Goal: Task Accomplishment & Management: Manage account settings

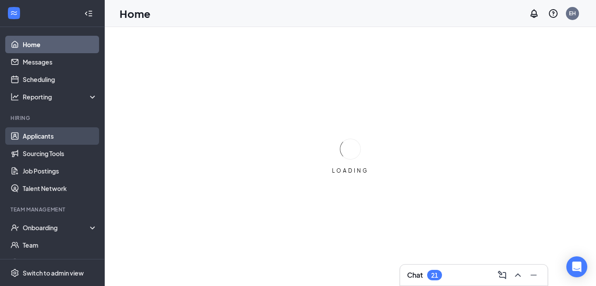
click at [68, 143] on link "Applicants" at bounding box center [60, 135] width 75 height 17
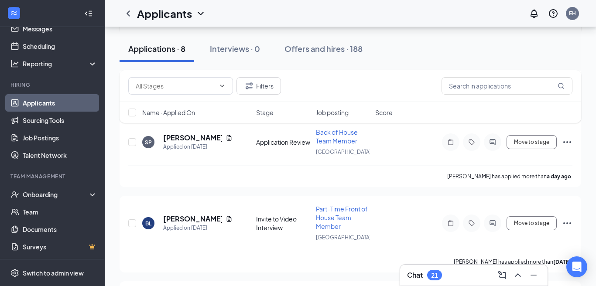
scroll to position [218, 0]
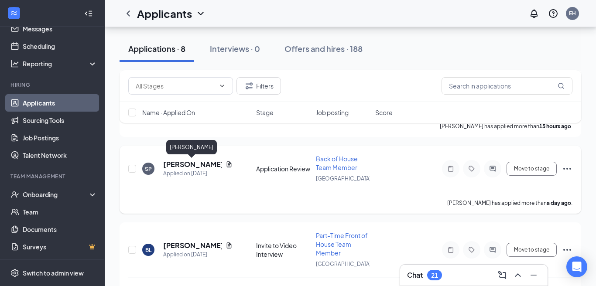
click at [181, 167] on h5 "[PERSON_NAME]" at bounding box center [192, 165] width 59 height 10
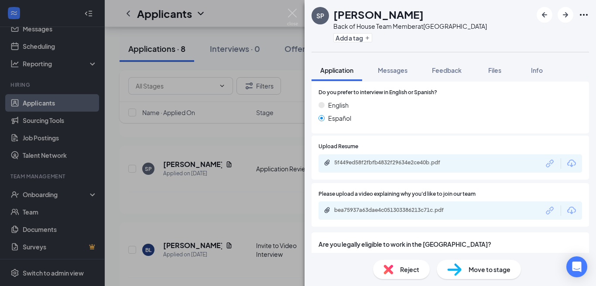
scroll to position [512, 0]
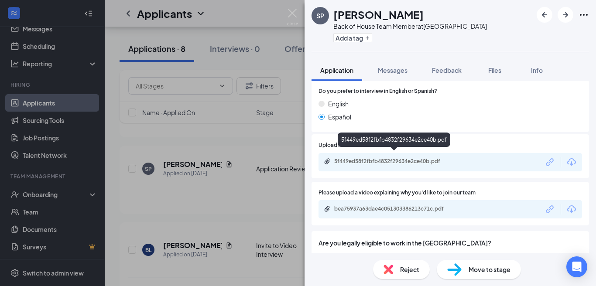
click at [425, 158] on div "5f449ed58f2fbfb4832f29634e2ce40b.pdf" at bounding box center [395, 161] width 122 height 7
click at [415, 205] on div "bea75937a63dae4c051303386213c71c.pdf" at bounding box center [395, 208] width 122 height 7
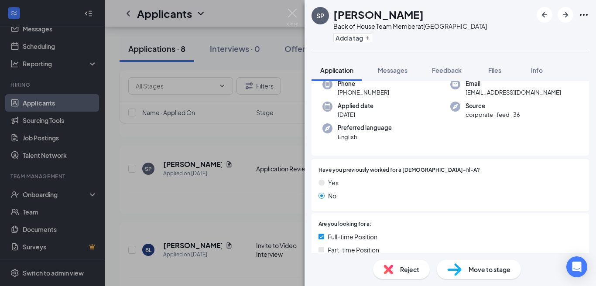
scroll to position [0, 0]
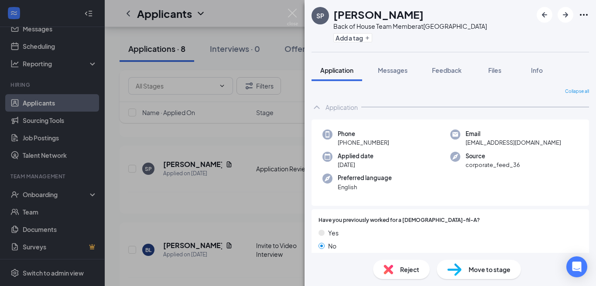
click at [239, 17] on div "SP [PERSON_NAME] Back of House Team Member at [GEOGRAPHIC_DATA] Add a tag Appli…" at bounding box center [298, 143] width 596 height 286
click at [289, 14] on div "Applicants EH" at bounding box center [350, 13] width 491 height 27
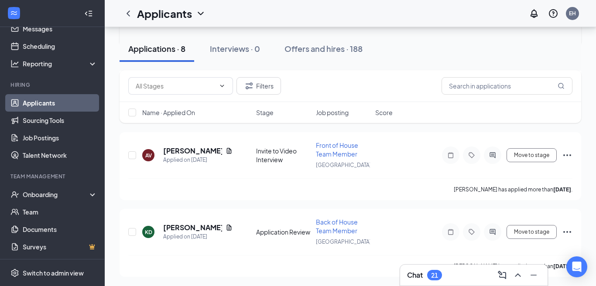
scroll to position [549, 0]
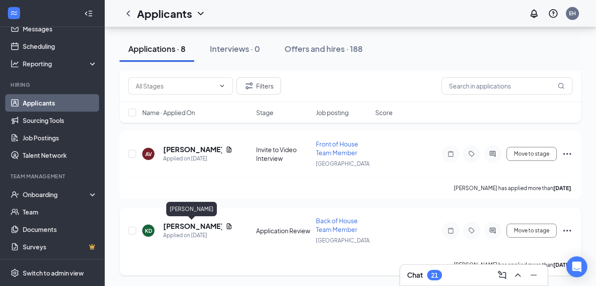
click at [201, 227] on h5 "[PERSON_NAME]" at bounding box center [192, 227] width 59 height 10
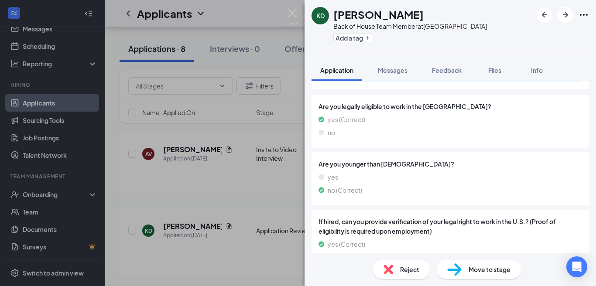
scroll to position [665, 0]
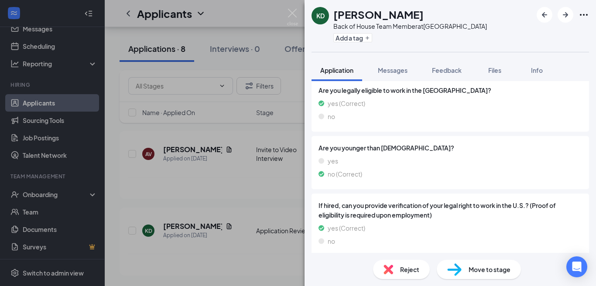
click at [231, 188] on div "[PERSON_NAME] Back of House Team Member at [GEOGRAPHIC_DATA] Add a tag Applicat…" at bounding box center [298, 143] width 596 height 286
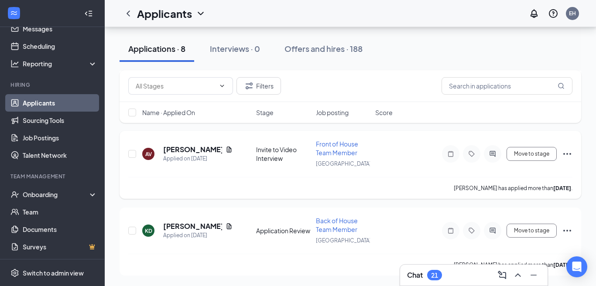
scroll to position [536, 0]
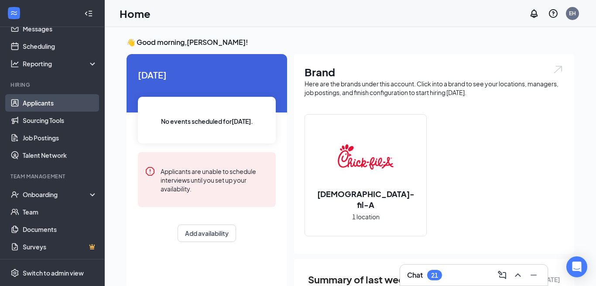
click at [52, 106] on link "Applicants" at bounding box center [60, 102] width 75 height 17
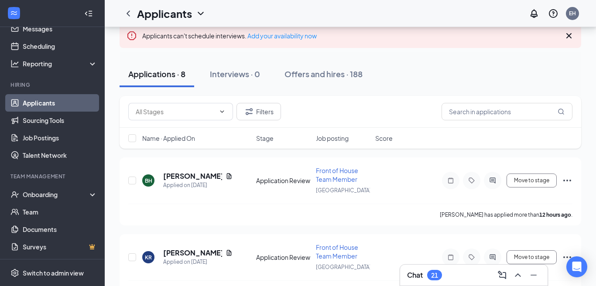
scroll to position [57, 0]
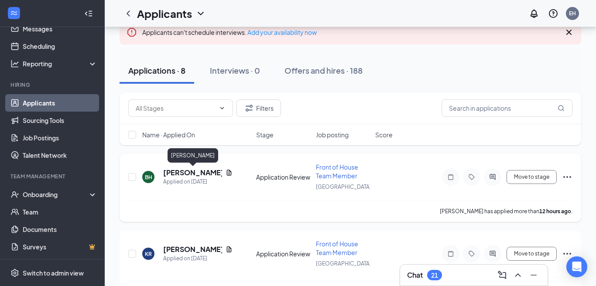
click at [176, 174] on h5 "[PERSON_NAME]" at bounding box center [192, 173] width 59 height 10
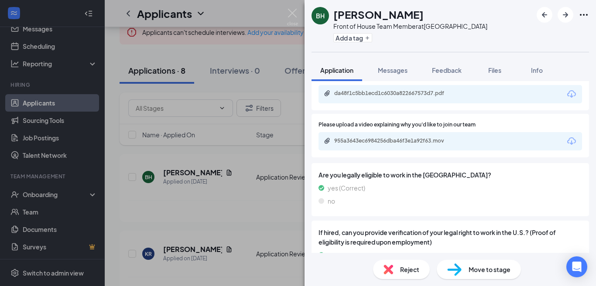
scroll to position [665, 0]
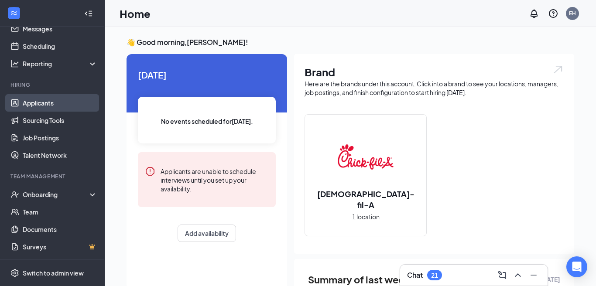
click at [40, 103] on link "Applicants" at bounding box center [60, 102] width 75 height 17
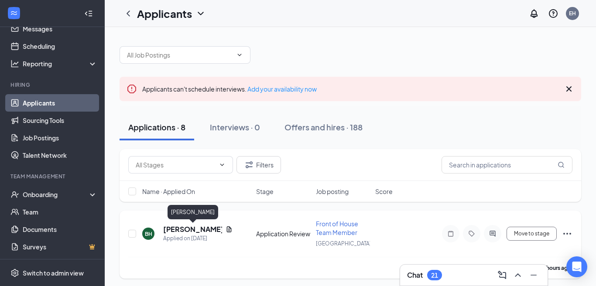
click at [174, 228] on h5 "[PERSON_NAME]" at bounding box center [192, 230] width 59 height 10
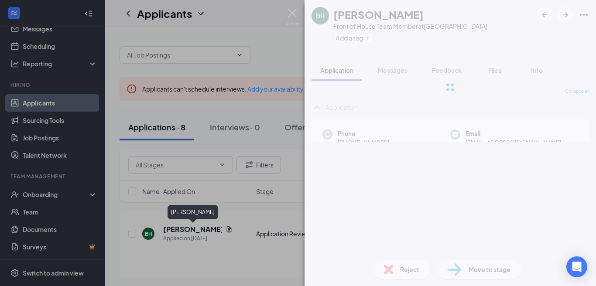
click at [149, 238] on div "[PERSON_NAME] Front of House Team Member at [GEOGRAPHIC_DATA] Add a tag Applica…" at bounding box center [298, 143] width 596 height 286
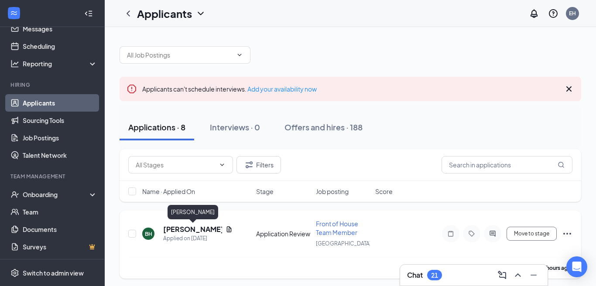
click at [173, 229] on h5 "[PERSON_NAME]" at bounding box center [192, 230] width 59 height 10
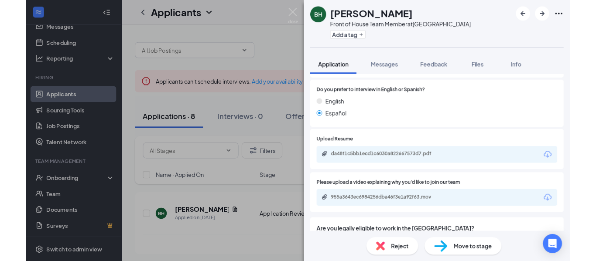
scroll to position [507, 0]
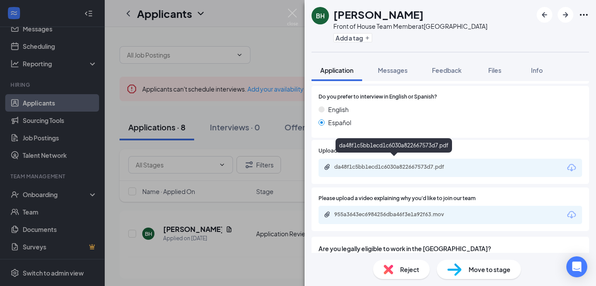
click at [422, 165] on div "da48f1c5bb1ecd1c6030a822667573d7.pdf" at bounding box center [394, 168] width 141 height 8
click at [407, 211] on div "955a3643ec6984256dba46f3e1a92f63.mov" at bounding box center [395, 214] width 122 height 7
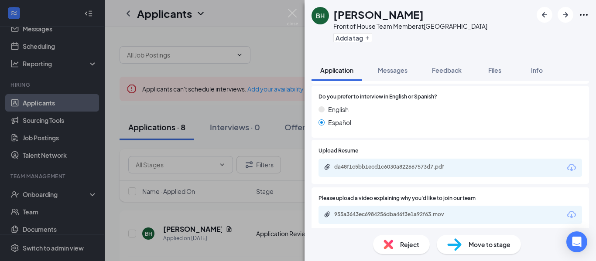
click at [295, 7] on div "[PERSON_NAME] Front of House Team Member at [GEOGRAPHIC_DATA] Add a tag Applica…" at bounding box center [298, 130] width 596 height 261
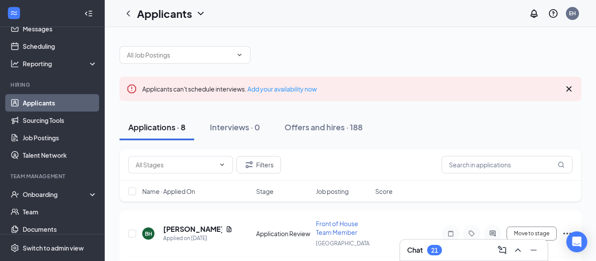
click at [296, 14] on div "Applicants EH" at bounding box center [350, 13] width 491 height 27
click at [567, 86] on icon "Cross" at bounding box center [568, 88] width 5 height 5
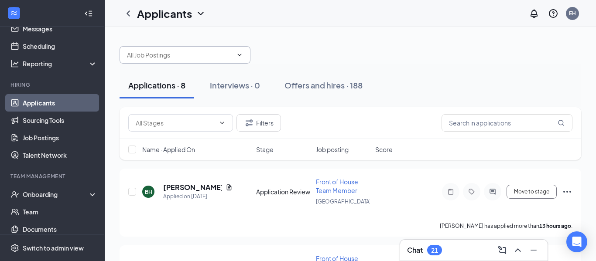
click at [238, 55] on icon "ChevronDown" at bounding box center [239, 54] width 7 height 7
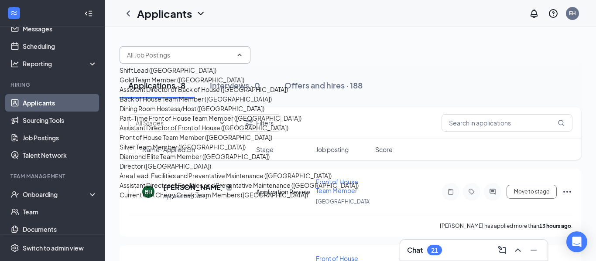
click at [384, 45] on div at bounding box center [349, 51] width 461 height 26
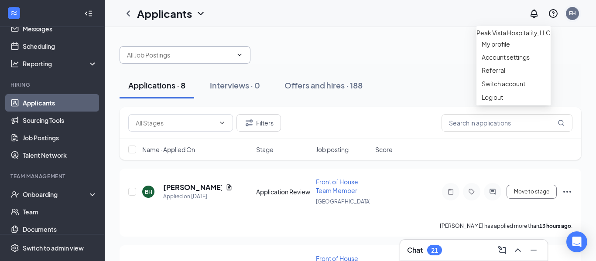
click at [573, 14] on div "EH" at bounding box center [572, 13] width 7 height 7
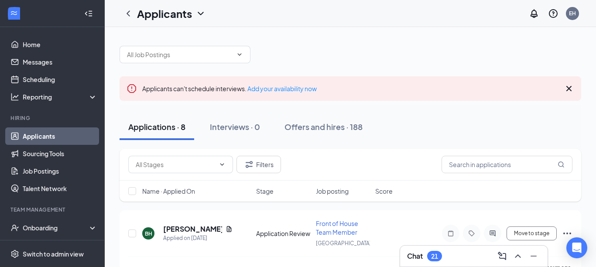
scroll to position [39, 0]
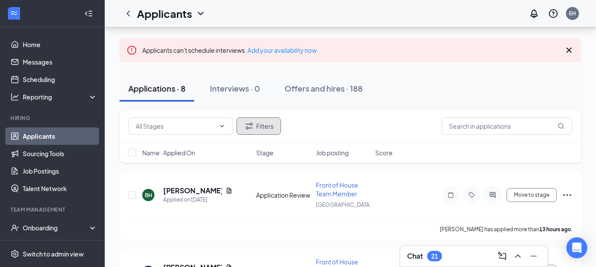
click at [266, 124] on button "Filters" at bounding box center [258, 125] width 44 height 17
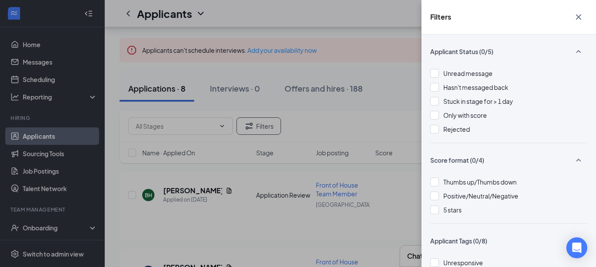
click at [407, 30] on div "Filters Applicant Status (0/5) Unread message Hasn't messaged back Stuck in sta…" at bounding box center [298, 133] width 596 height 267
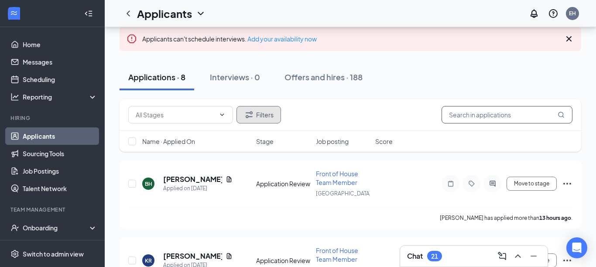
scroll to position [49, 0]
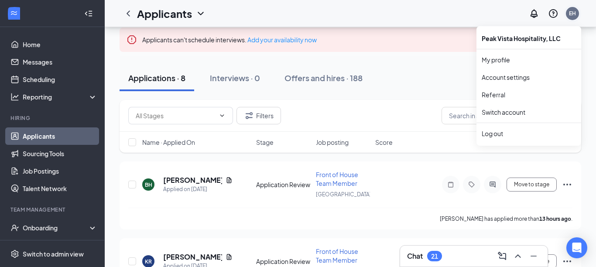
click at [573, 12] on div "EH" at bounding box center [572, 13] width 7 height 7
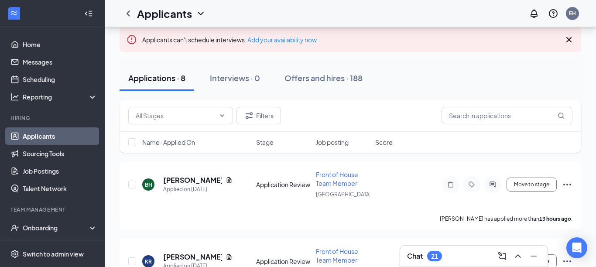
click at [482, 10] on div "Applicants EH" at bounding box center [350, 13] width 491 height 27
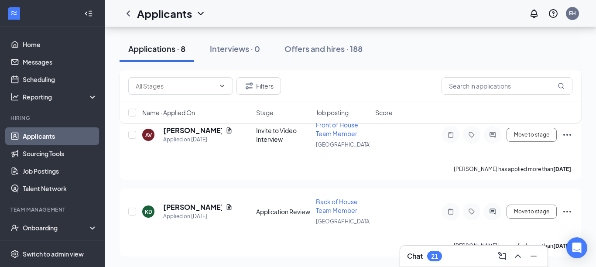
scroll to position [0, 0]
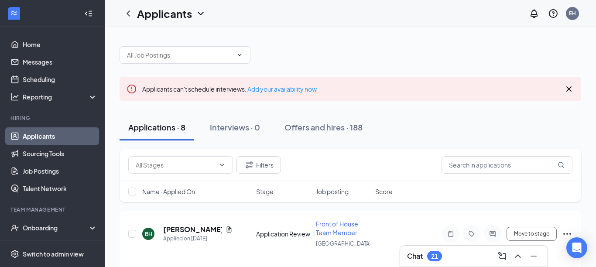
click at [16, 14] on icon "WorkstreamLogo" at bounding box center [14, 13] width 9 height 9
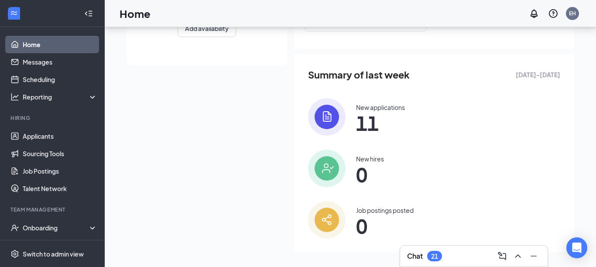
scroll to position [210, 0]
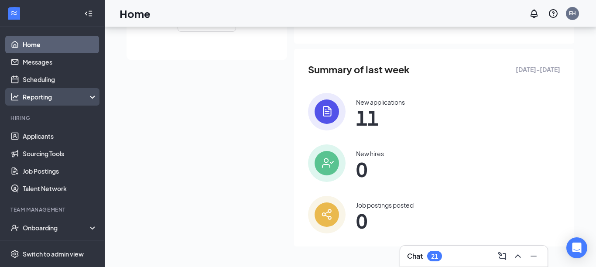
click at [50, 103] on div "Reporting" at bounding box center [52, 96] width 105 height 17
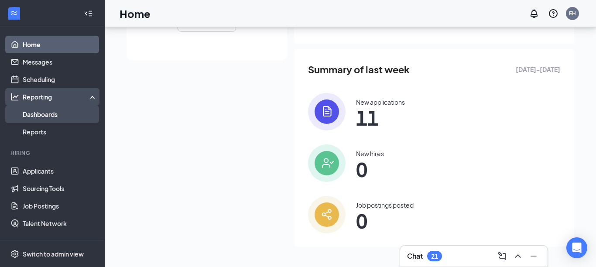
click at [46, 111] on link "Dashboards" at bounding box center [60, 114] width 75 height 17
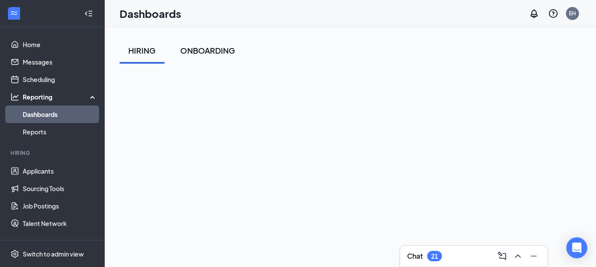
click at [205, 46] on div "ONBOARDING" at bounding box center [207, 50] width 55 height 11
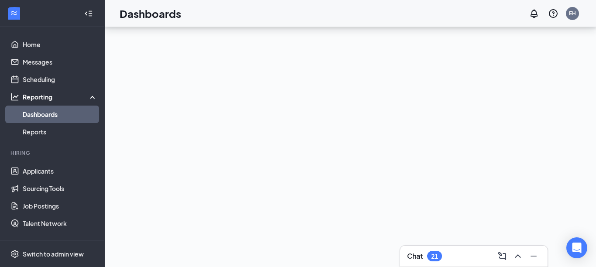
scroll to position [41, 0]
click at [54, 171] on link "Applicants" at bounding box center [60, 170] width 75 height 17
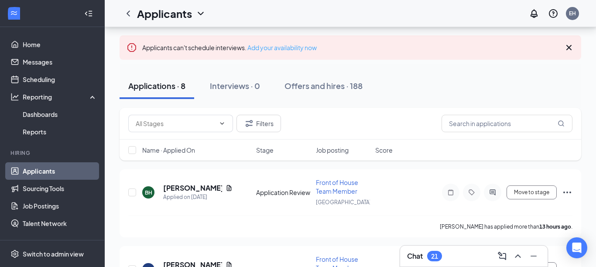
scroll to position [31, 0]
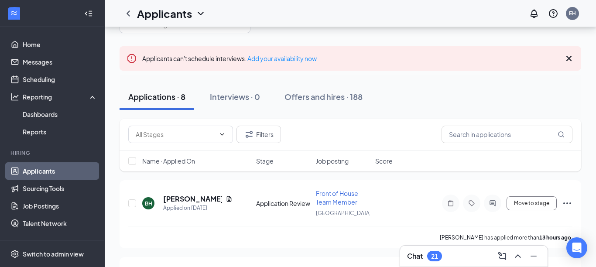
click at [569, 59] on icon "Cross" at bounding box center [568, 58] width 5 height 5
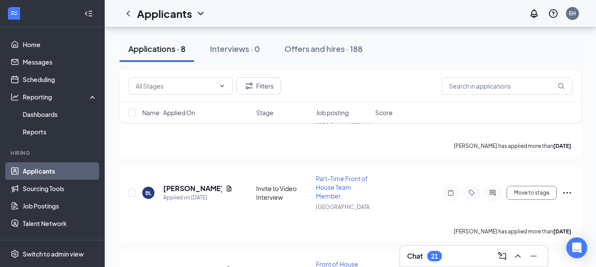
drag, startPoint x: 530, startPoint y: 11, endPoint x: 530, endPoint y: 1, distance: 10.0
click at [530, 5] on div at bounding box center [533, 13] width 17 height 17
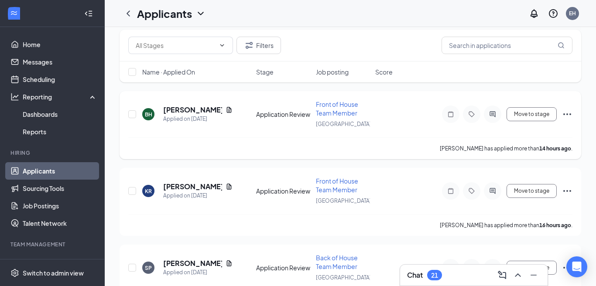
scroll to position [0, 0]
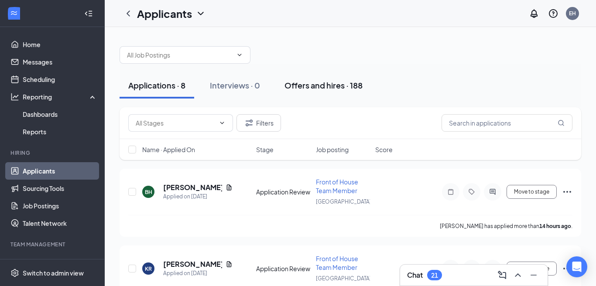
click at [340, 85] on div "Offers and hires · 188" at bounding box center [323, 85] width 78 height 11
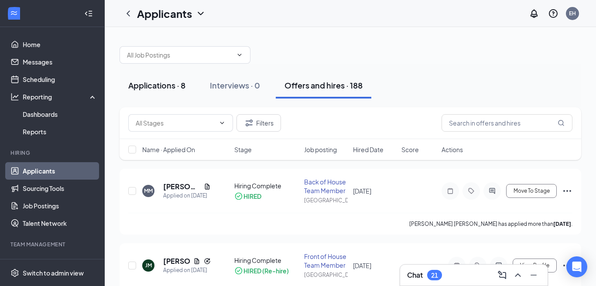
click at [174, 85] on div "Applications · 8" at bounding box center [156, 85] width 57 height 11
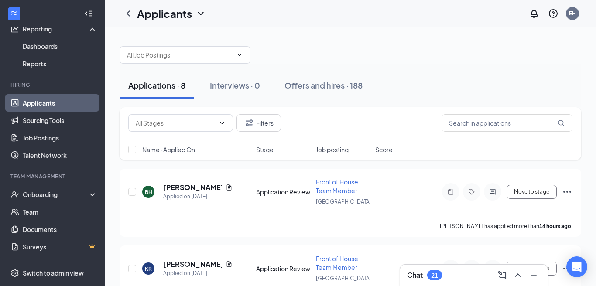
click at [70, 105] on link "Applicants" at bounding box center [60, 102] width 75 height 17
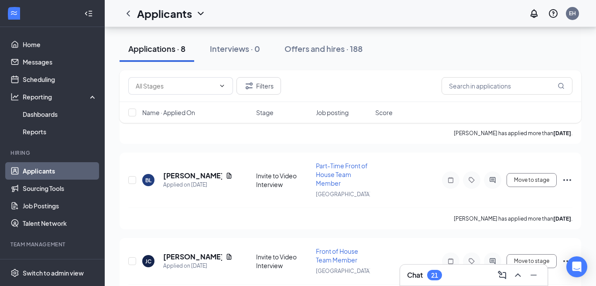
scroll to position [246, 0]
click at [302, 12] on div "Applicants EH" at bounding box center [350, 13] width 491 height 27
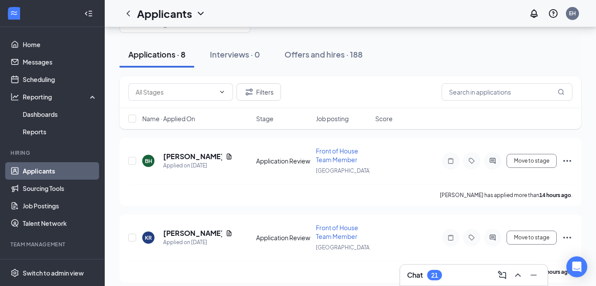
scroll to position [31, 0]
click at [461, 157] on div at bounding box center [471, 160] width 59 height 17
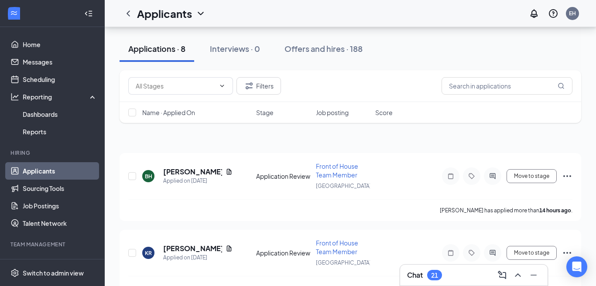
scroll to position [0, 0]
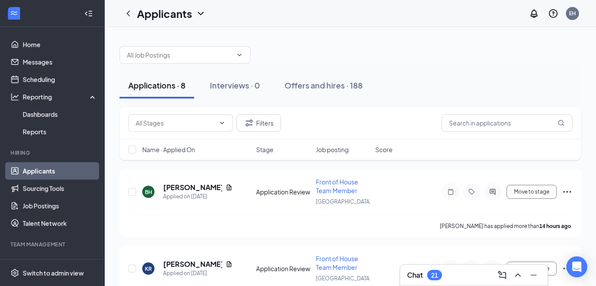
click at [312, 58] on div at bounding box center [349, 51] width 461 height 26
